Goal: Information Seeking & Learning: Learn about a topic

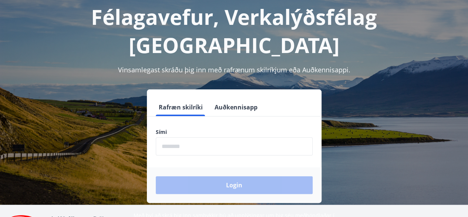
scroll to position [42, 0]
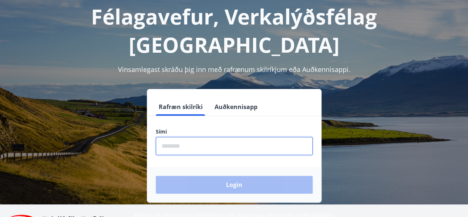
click at [183, 137] on input "phone" at bounding box center [234, 146] width 157 height 18
click at [180, 137] on input "phone" at bounding box center [234, 146] width 157 height 18
type input "********"
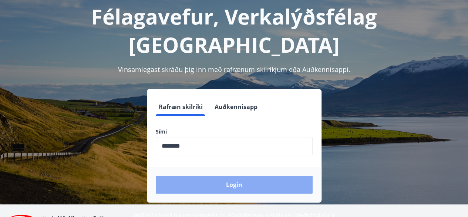
click at [215, 175] on button "Login" at bounding box center [234, 184] width 157 height 18
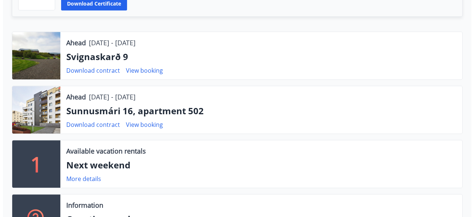
scroll to position [236, 0]
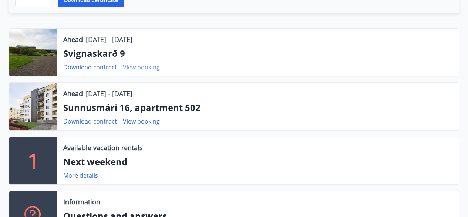
click at [131, 70] on font "View booking" at bounding box center [141, 67] width 37 height 8
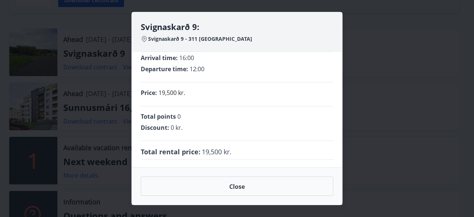
scroll to position [0, 0]
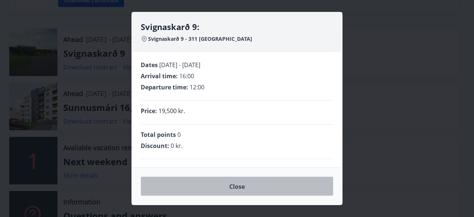
click at [241, 192] on button "Close" at bounding box center [237, 185] width 192 height 19
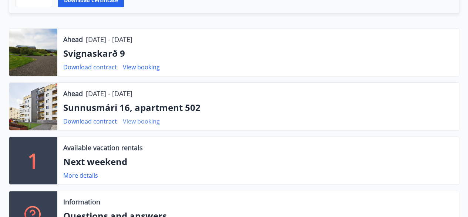
click at [147, 121] on font "View booking" at bounding box center [141, 121] width 37 height 8
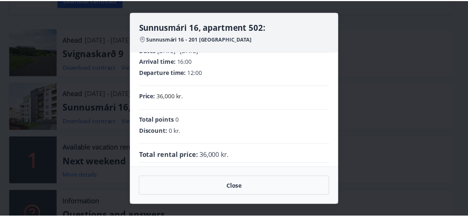
scroll to position [18, 0]
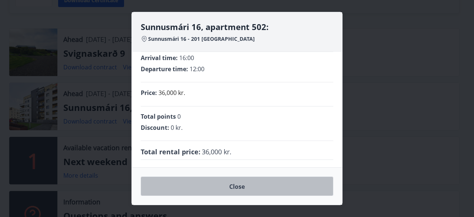
click at [242, 185] on font "Close" at bounding box center [237, 186] width 16 height 8
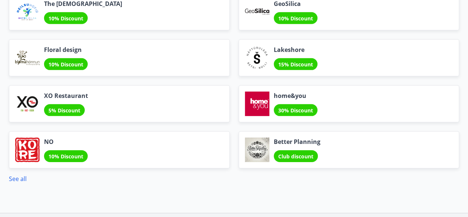
scroll to position [1081, 0]
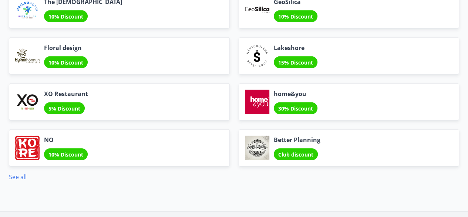
click at [21, 172] on font "See all" at bounding box center [18, 176] width 18 height 8
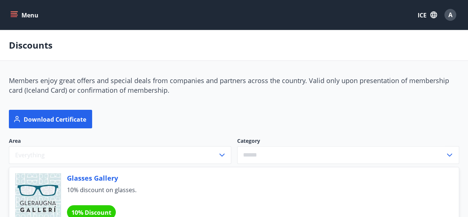
click at [19, 13] on button "Menu" at bounding box center [25, 14] width 33 height 13
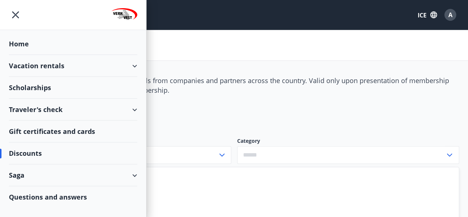
click at [51, 196] on font "Questions and answers" at bounding box center [48, 196] width 78 height 9
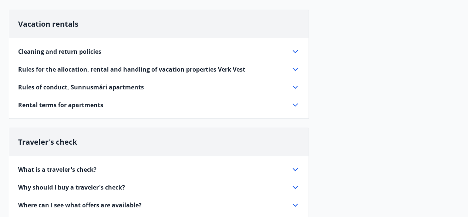
scroll to position [13, 0]
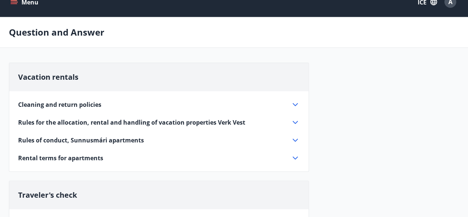
click at [114, 103] on div "Cleaning and return policies" at bounding box center [154, 104] width 273 height 8
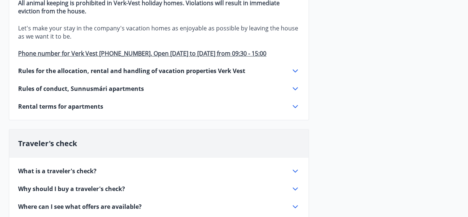
scroll to position [372, 0]
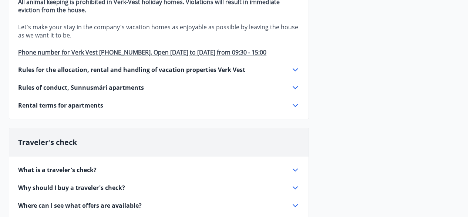
click at [234, 68] on font "Rules for the allocation, rental and handling of vacation properties Verk Vest" at bounding box center [131, 70] width 227 height 8
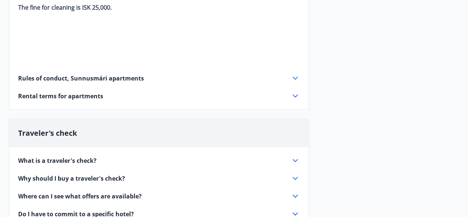
scroll to position [1100, 0]
click at [120, 76] on font "Rules of conduct, Sunnusmári apartments" at bounding box center [81, 78] width 126 height 8
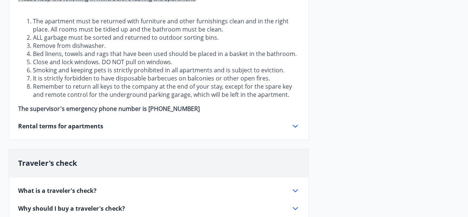
scroll to position [0, 0]
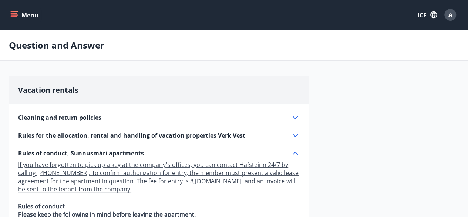
click at [10, 13] on button "Menu" at bounding box center [25, 14] width 33 height 13
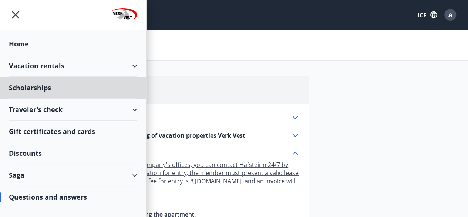
click at [22, 44] on font "Home" at bounding box center [19, 43] width 20 height 9
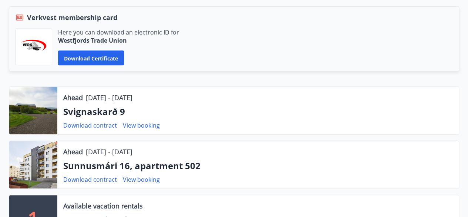
scroll to position [178, 0]
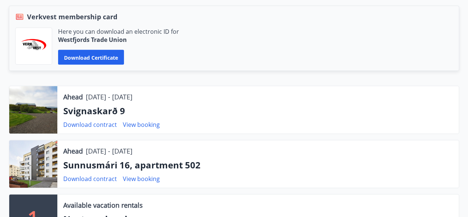
click at [94, 107] on font "Svignaskarð 9" at bounding box center [94, 110] width 62 height 12
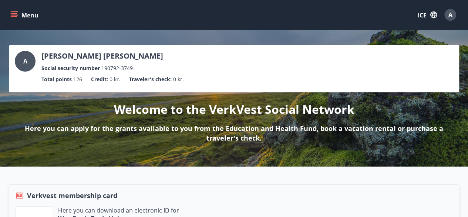
click at [15, 17] on icon "menu" at bounding box center [14, 16] width 7 height 1
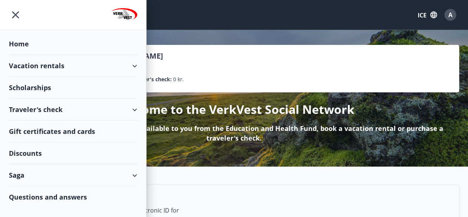
click at [50, 67] on font "Vacation rentals" at bounding box center [37, 65] width 56 height 9
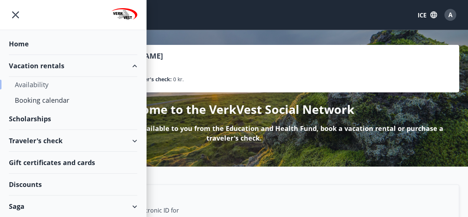
click at [33, 78] on div "Availability" at bounding box center [73, 85] width 117 height 16
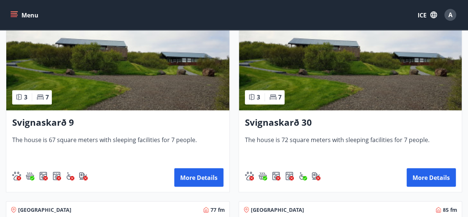
scroll to position [569, 0]
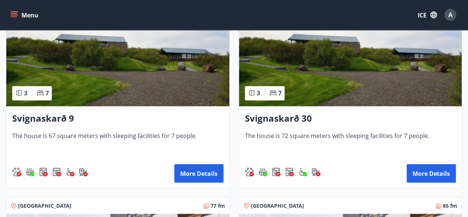
click at [53, 118] on font "Svignaskarð 9" at bounding box center [43, 118] width 62 height 12
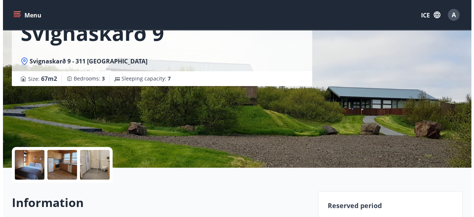
scroll to position [53, 0]
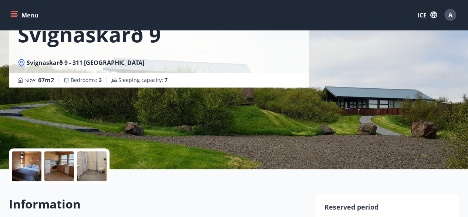
click at [17, 167] on div at bounding box center [27, 166] width 30 height 30
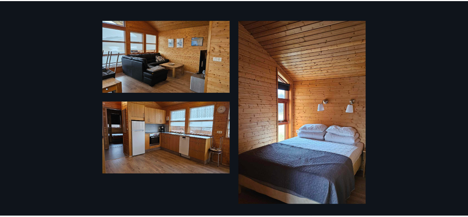
scroll to position [0, 0]
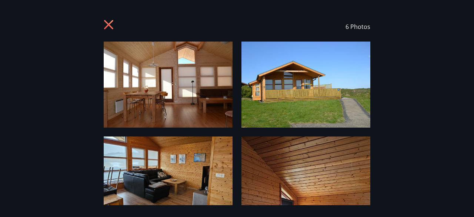
click at [107, 26] on icon at bounding box center [108, 24] width 9 height 9
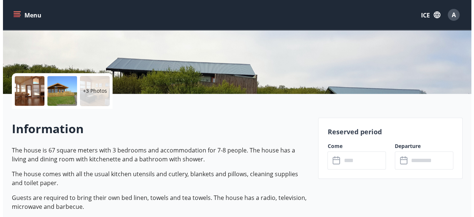
scroll to position [124, 0]
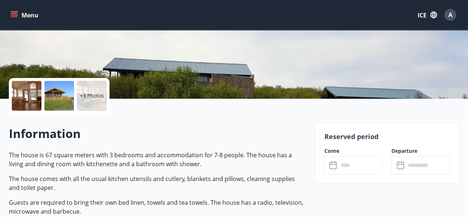
click at [91, 94] on font "+3 Photos" at bounding box center [92, 95] width 24 height 7
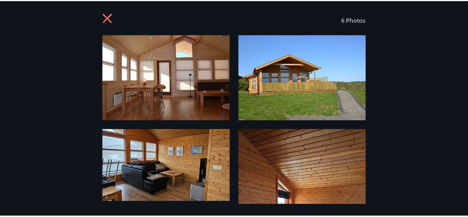
scroll to position [0, 0]
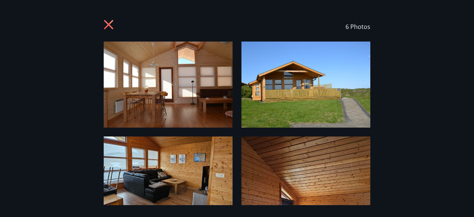
click at [112, 17] on div "6 Photos" at bounding box center [237, 27] width 266 height 30
click at [110, 23] on icon at bounding box center [108, 24] width 9 height 9
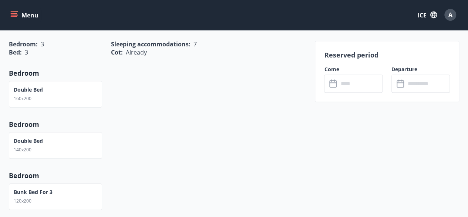
scroll to position [365, 0]
click at [17, 18] on icon "menu" at bounding box center [13, 14] width 7 height 7
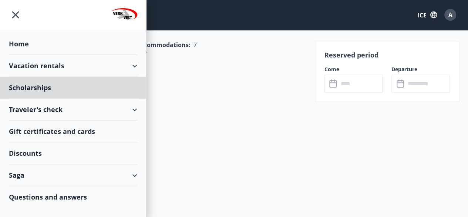
click at [23, 43] on font "Home" at bounding box center [19, 43] width 20 height 9
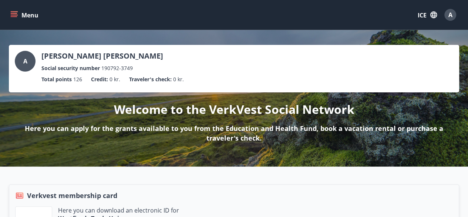
click at [24, 14] on font "Menu" at bounding box center [29, 15] width 17 height 8
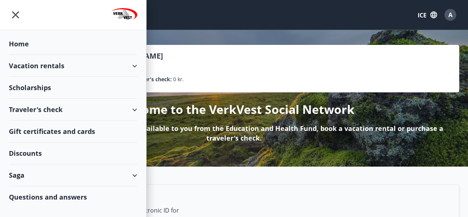
click at [53, 67] on font "Vacation rentals" at bounding box center [37, 65] width 56 height 9
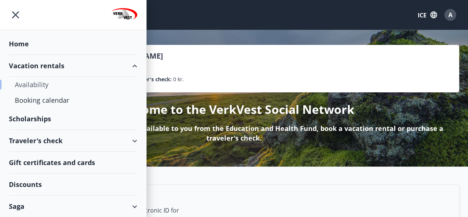
click at [30, 85] on font "Availability" at bounding box center [32, 84] width 34 height 9
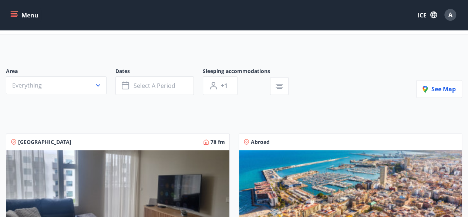
scroll to position [30, 0]
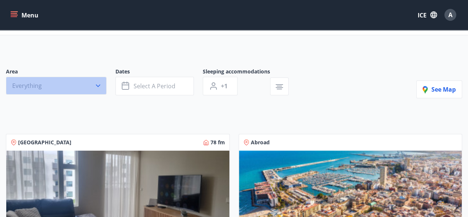
click at [54, 84] on button "Everything" at bounding box center [56, 86] width 101 height 18
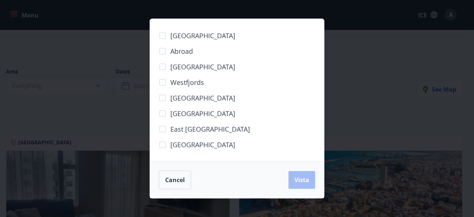
click at [174, 67] on font "[GEOGRAPHIC_DATA]" at bounding box center [202, 66] width 65 height 9
click at [309, 185] on button "Vista" at bounding box center [301, 180] width 27 height 18
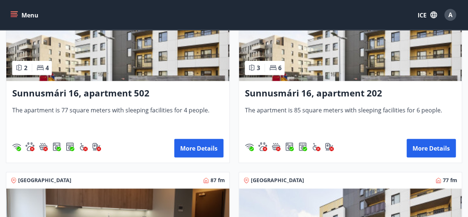
scroll to position [428, 0]
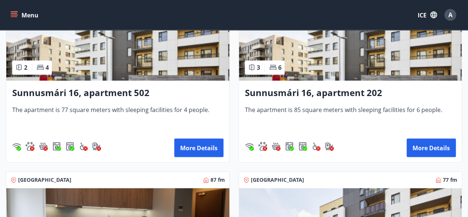
click at [113, 88] on font "Sunnusmári 16, apartment 502" at bounding box center [80, 92] width 137 height 12
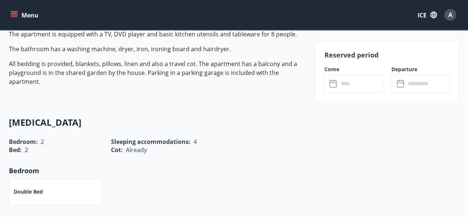
scroll to position [283, 0]
drag, startPoint x: 117, startPoint y: 60, endPoint x: 129, endPoint y: 61, distance: 11.9
click at [129, 61] on font "All bedding is provided, blankets, pillows, linen and also a travel cot. The ap…" at bounding box center [153, 72] width 288 height 26
click at [103, 77] on p "All bedding is provided, blankets, pillows, linen and also a travel cot. The ap…" at bounding box center [157, 72] width 297 height 27
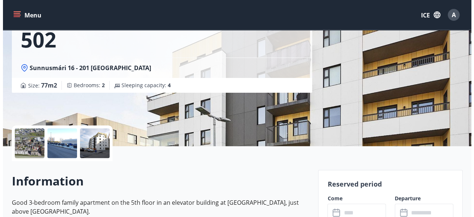
scroll to position [77, 0]
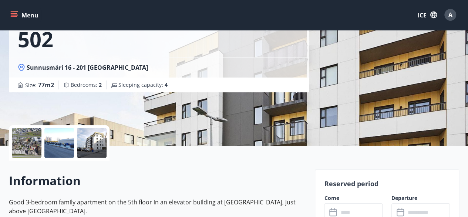
click at [26, 140] on div at bounding box center [27, 143] width 30 height 30
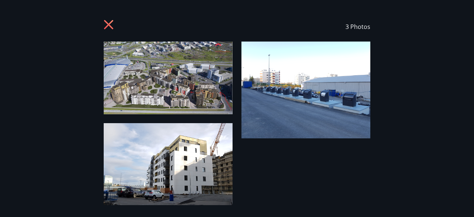
click at [298, 94] on img at bounding box center [305, 89] width 129 height 97
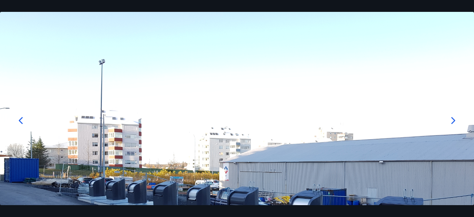
scroll to position [0, 0]
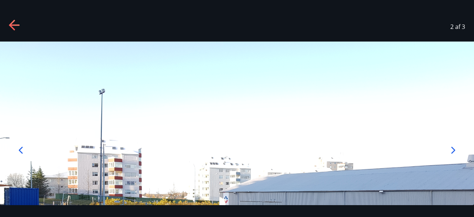
click at [21, 148] on icon at bounding box center [21, 149] width 4 height 7
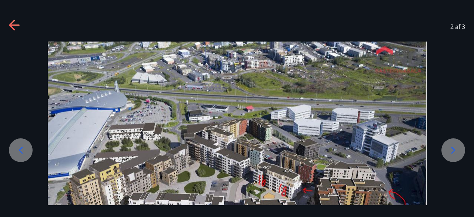
scroll to position [50, 0]
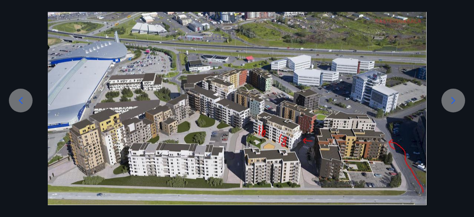
click at [448, 58] on div at bounding box center [237, 98] width 474 height 213
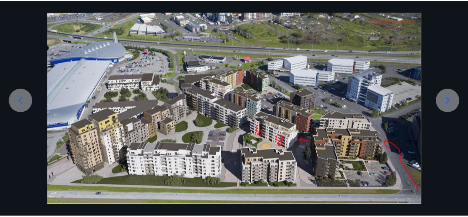
scroll to position [0, 0]
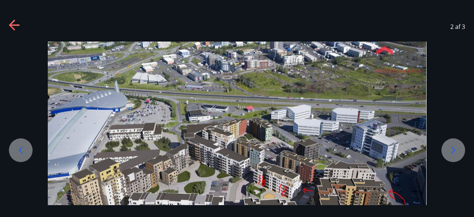
click at [13, 29] on icon at bounding box center [12, 25] width 6 height 10
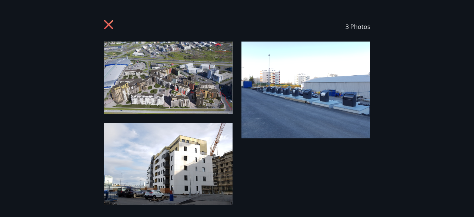
click at [106, 23] on icon at bounding box center [110, 26] width 12 height 12
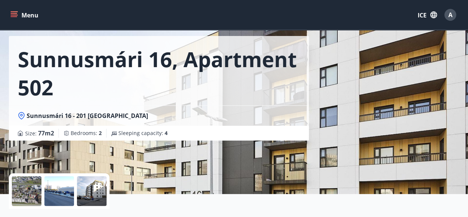
scroll to position [28, 0]
